Goal: Information Seeking & Learning: Learn about a topic

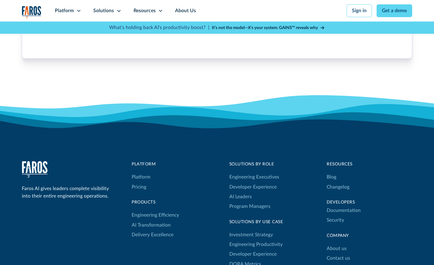
scroll to position [1928, 0]
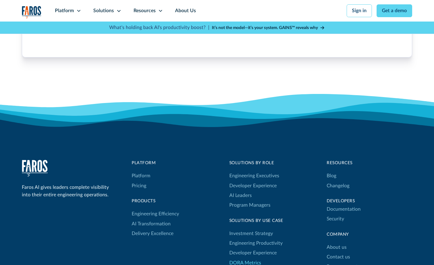
click at [238, 258] on link "DORA Metrics" at bounding box center [245, 263] width 32 height 10
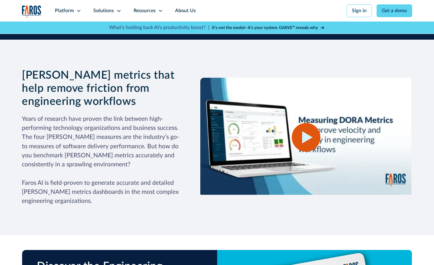
scroll to position [732, 0]
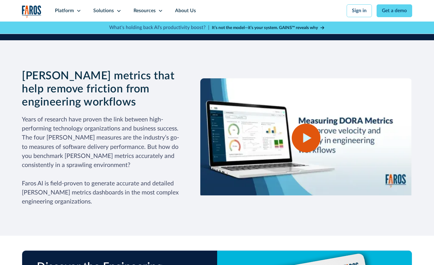
click at [307, 133] on icon "open lightbox" at bounding box center [307, 138] width 8 height 10
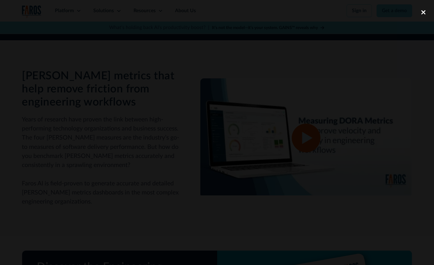
click at [422, 13] on div "close lightbox" at bounding box center [423, 12] width 21 height 14
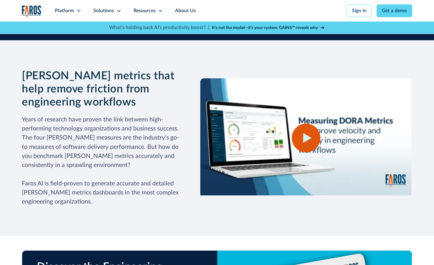
click at [310, 133] on icon "open lightbox" at bounding box center [307, 138] width 8 height 10
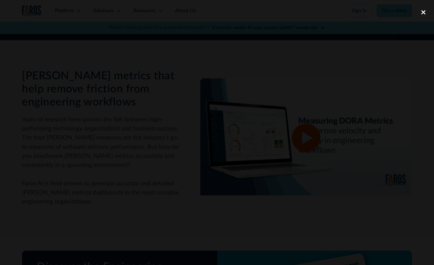
click at [423, 12] on div "close lightbox" at bounding box center [423, 12] width 21 height 14
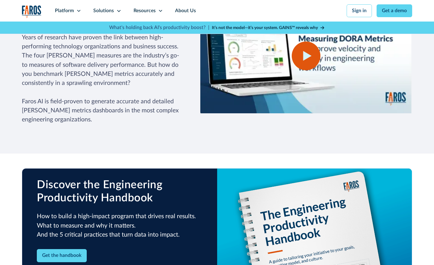
scroll to position [848, 0]
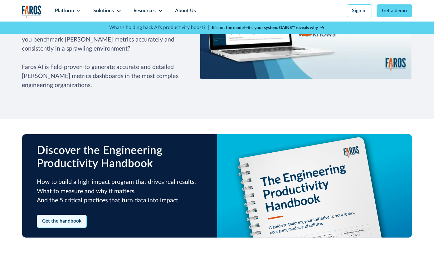
click at [68, 215] on link "Get the handbook" at bounding box center [62, 221] width 50 height 13
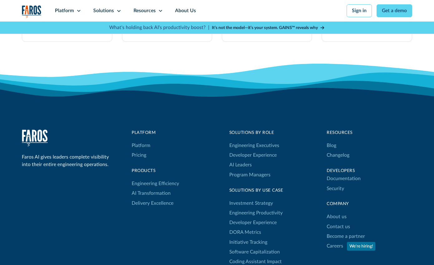
scroll to position [1800, 0]
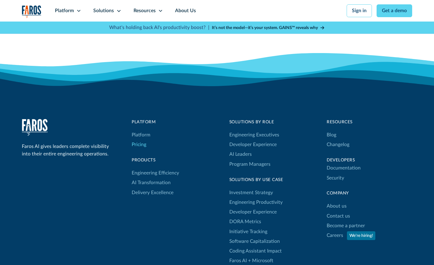
click at [141, 140] on link "Pricing" at bounding box center [139, 145] width 15 height 10
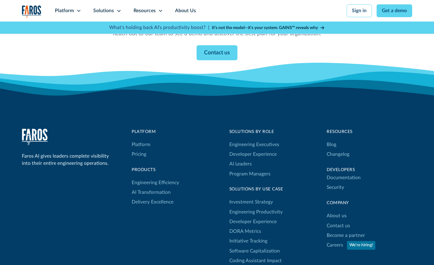
scroll to position [627, 0]
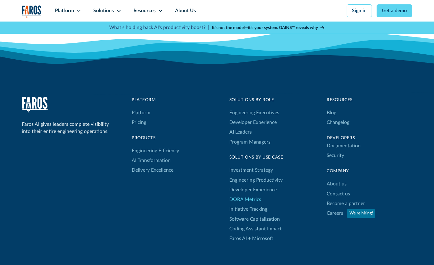
click at [250, 196] on link "DORA Metrics" at bounding box center [245, 200] width 32 height 10
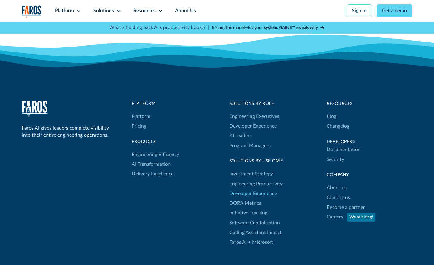
scroll to position [1835, 0]
click at [263, 179] on link "Engineering Productivity" at bounding box center [255, 184] width 53 height 10
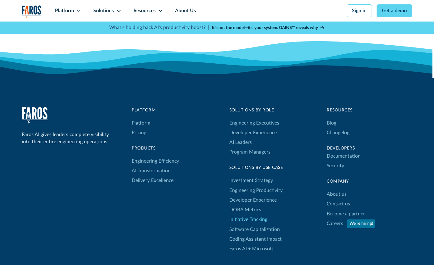
scroll to position [1251, 0]
click at [253, 195] on link "Developer Experience" at bounding box center [252, 200] width 47 height 10
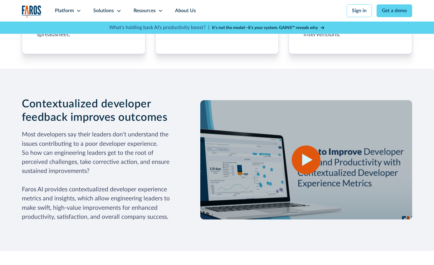
scroll to position [498, 0]
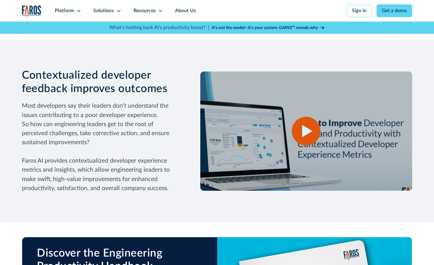
click at [306, 131] on icon "open lightbox" at bounding box center [307, 131] width 11 height 12
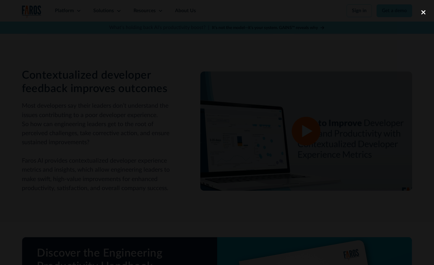
click at [425, 12] on div "close lightbox" at bounding box center [423, 12] width 21 height 14
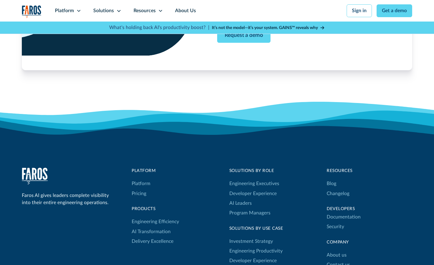
scroll to position [1221, 0]
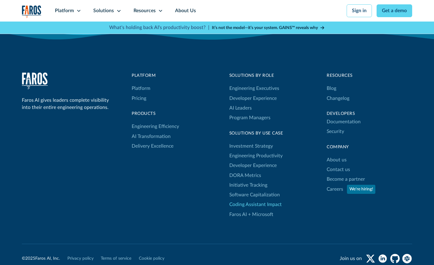
click at [266, 201] on link "Coding Assistant Impact" at bounding box center [255, 205] width 52 height 10
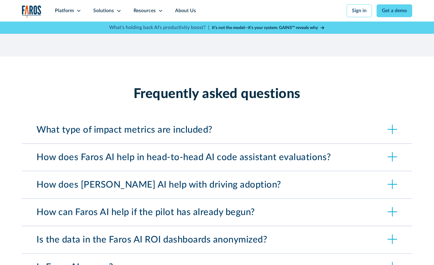
scroll to position [2138, 0]
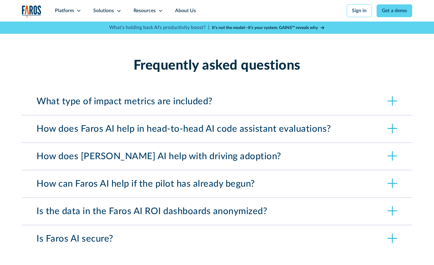
click at [393, 96] on icon at bounding box center [392, 101] width 1 height 10
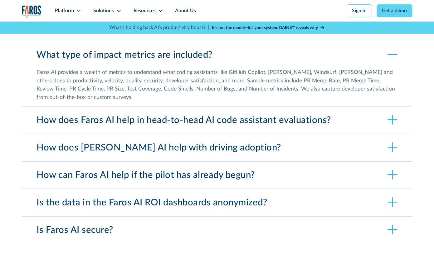
scroll to position [2185, 0]
click at [331, 108] on div "How does Faros AI help in head-to-head AI code assistant evaluations?" at bounding box center [217, 120] width 390 height 27
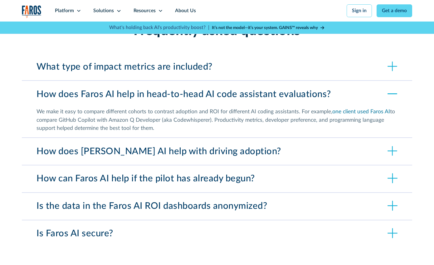
scroll to position [2183, 0]
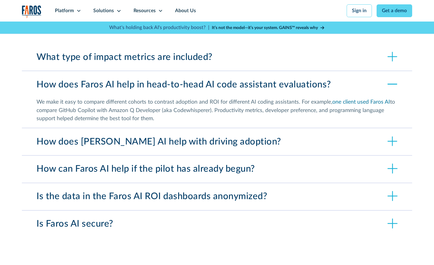
click at [319, 128] on div "How does [PERSON_NAME] AI help with driving adoption?" at bounding box center [217, 141] width 390 height 27
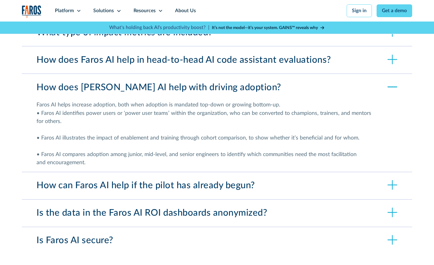
scroll to position [2207, 0]
click at [233, 180] on div "How can Faros AI help if the pilot has already begun?" at bounding box center [146, 185] width 218 height 11
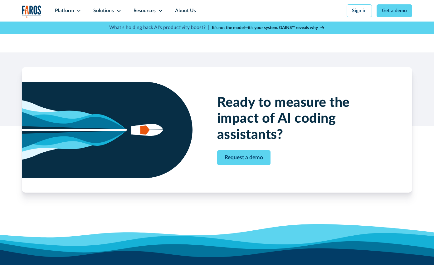
scroll to position [2589, 0]
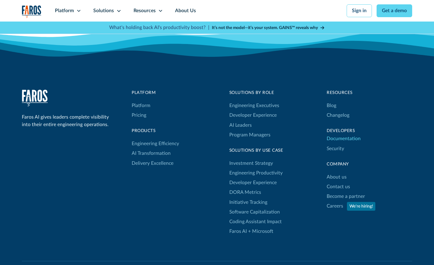
click at [354, 134] on link "Documentation" at bounding box center [344, 139] width 34 height 10
